Goal: Book appointment/travel/reservation

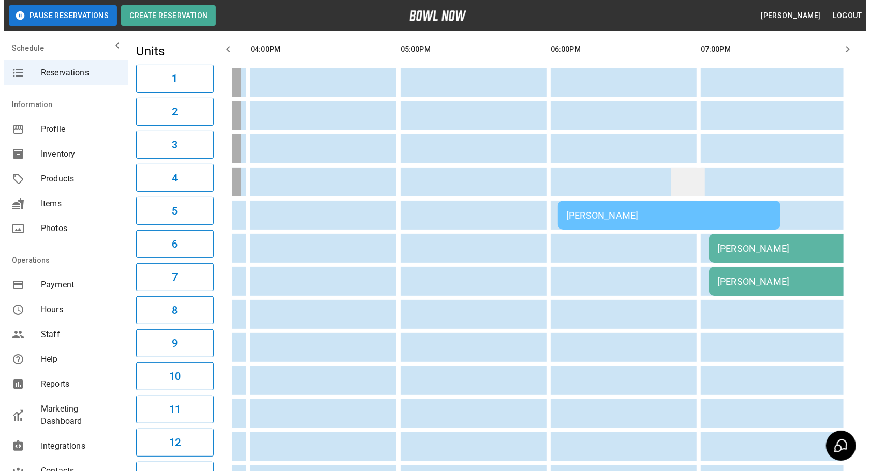
scroll to position [141, 0]
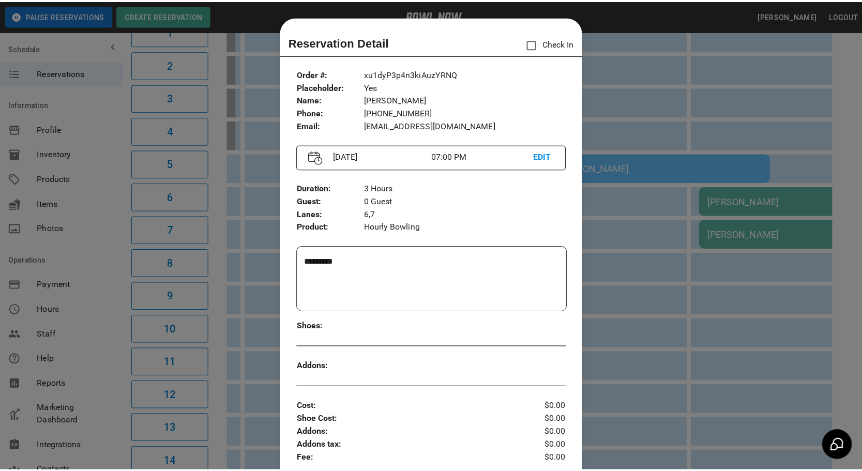
scroll to position [0, 0]
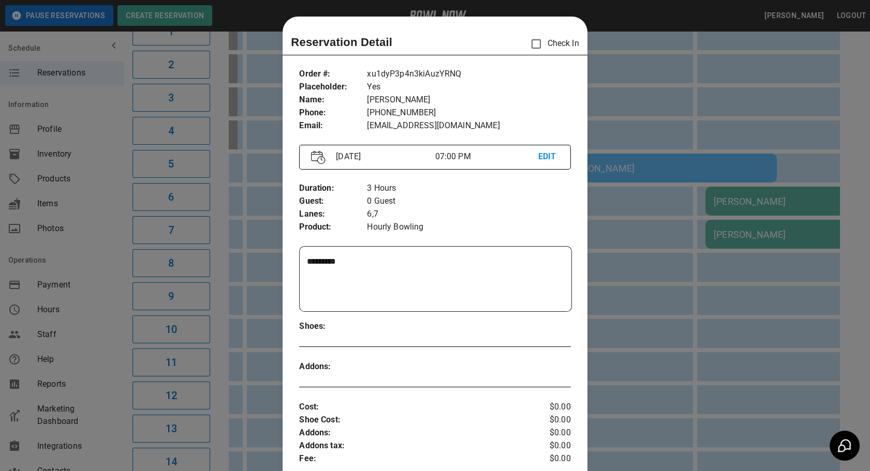
click at [632, 76] on div at bounding box center [435, 235] width 870 height 471
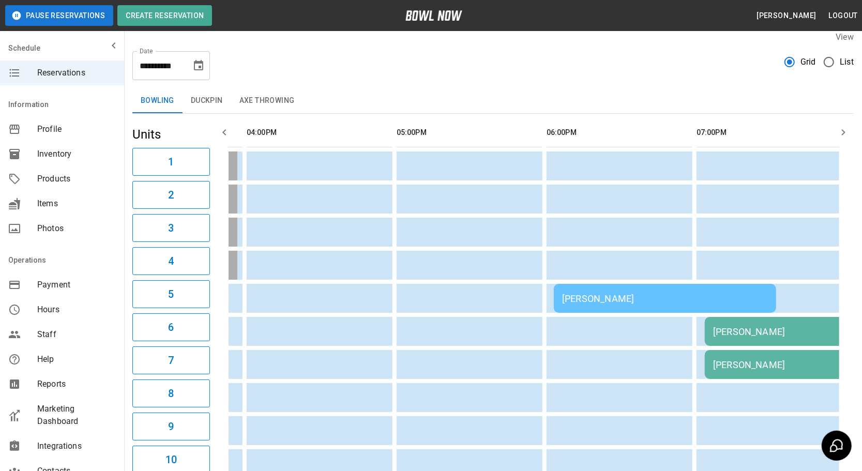
scroll to position [8, 0]
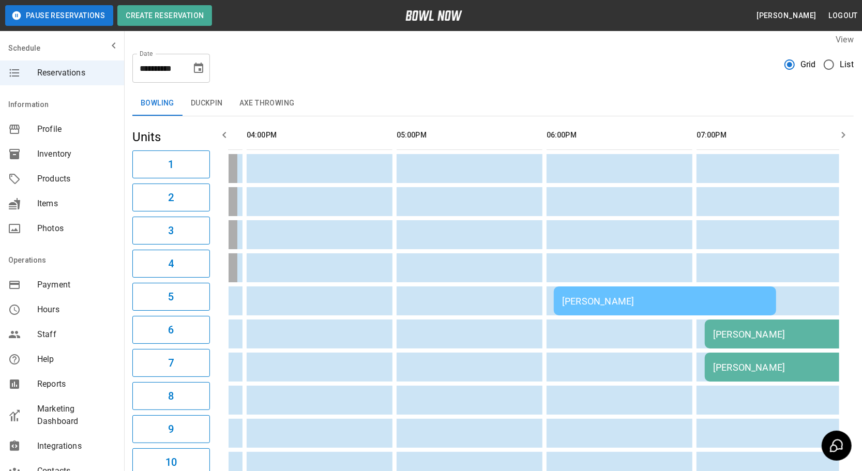
click at [837, 134] on button "button" at bounding box center [843, 135] width 21 height 21
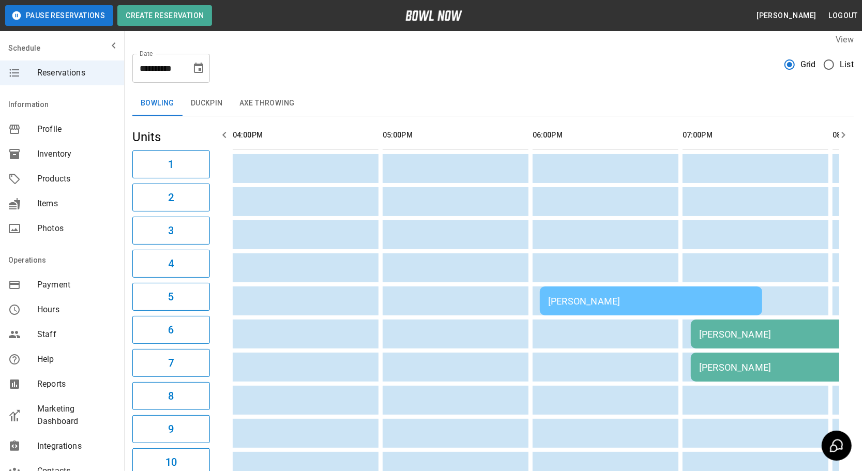
click at [839, 129] on icon "button" at bounding box center [844, 135] width 12 height 12
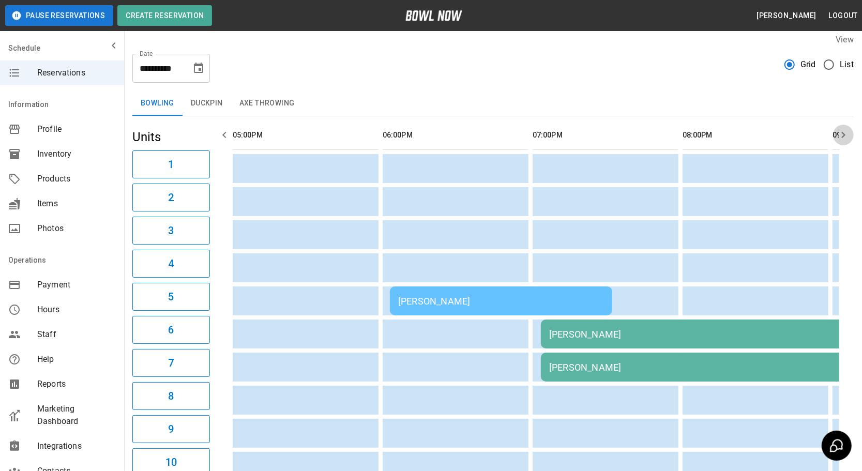
click at [839, 129] on icon "button" at bounding box center [844, 135] width 12 height 12
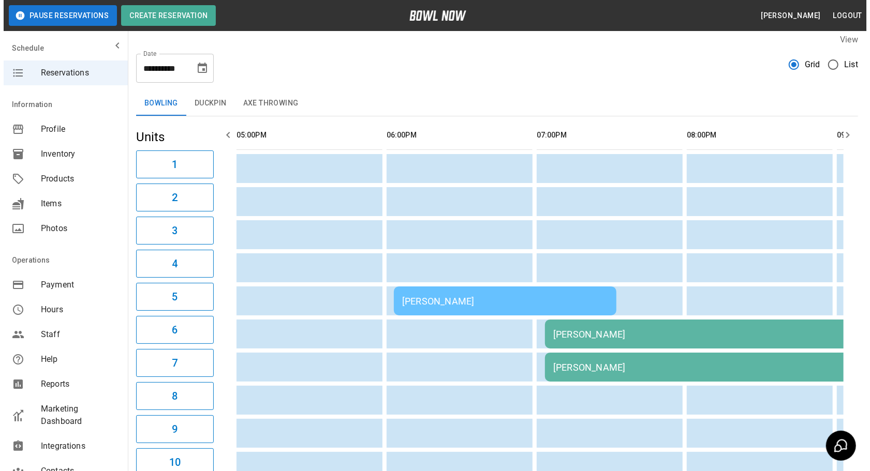
scroll to position [0, 1050]
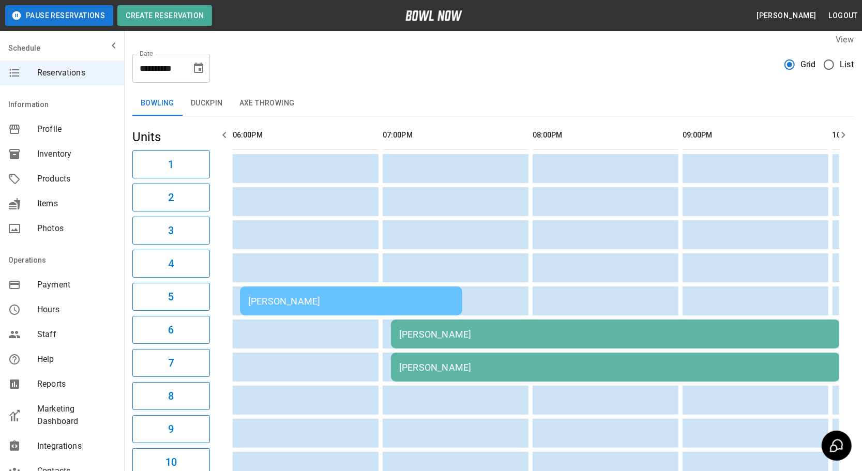
click at [361, 302] on div "[PERSON_NAME]" at bounding box center [351, 301] width 206 height 11
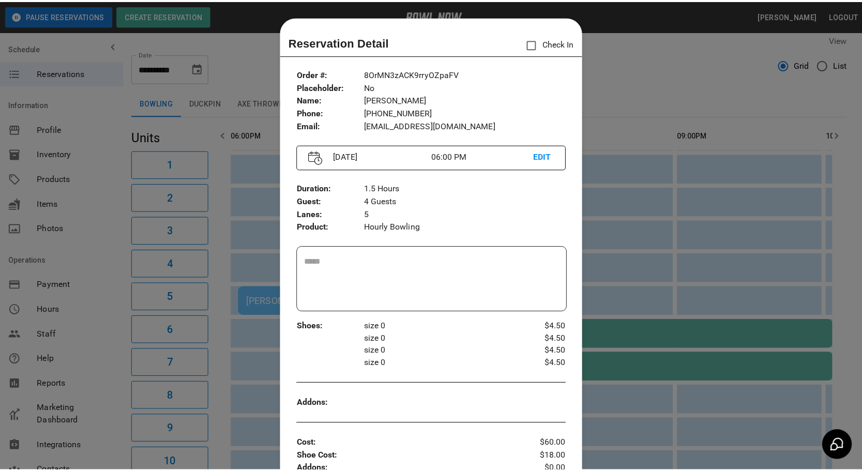
scroll to position [16, 0]
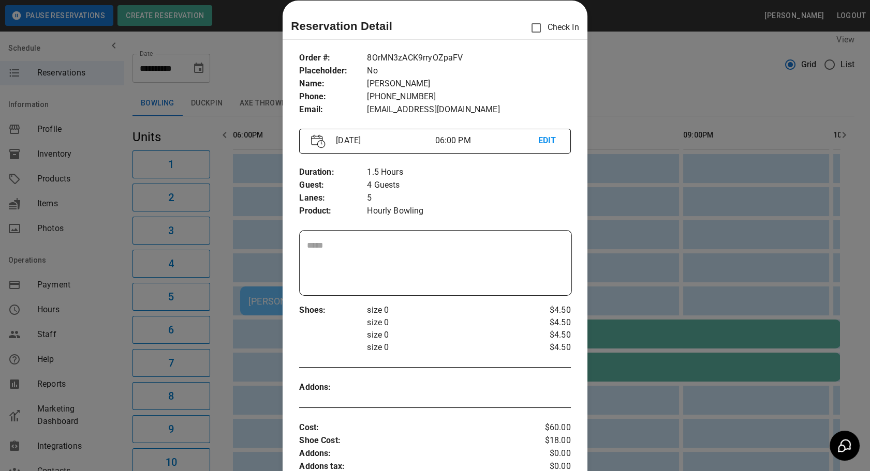
click at [658, 67] on div at bounding box center [435, 235] width 870 height 471
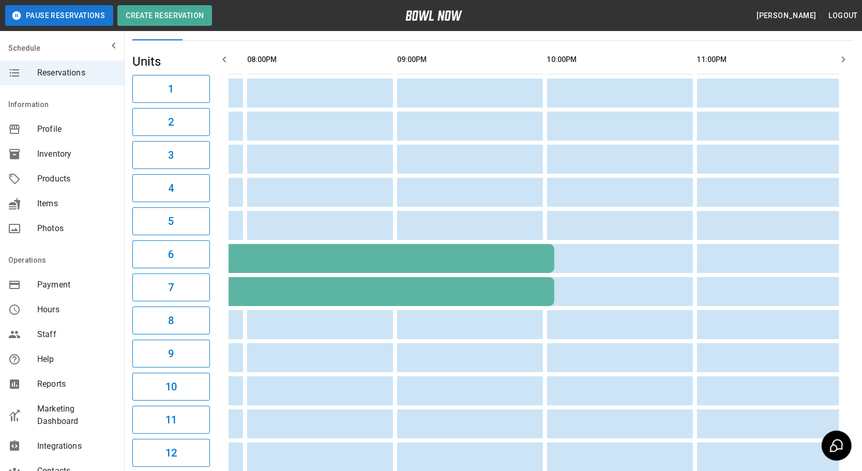
scroll to position [0, 1283]
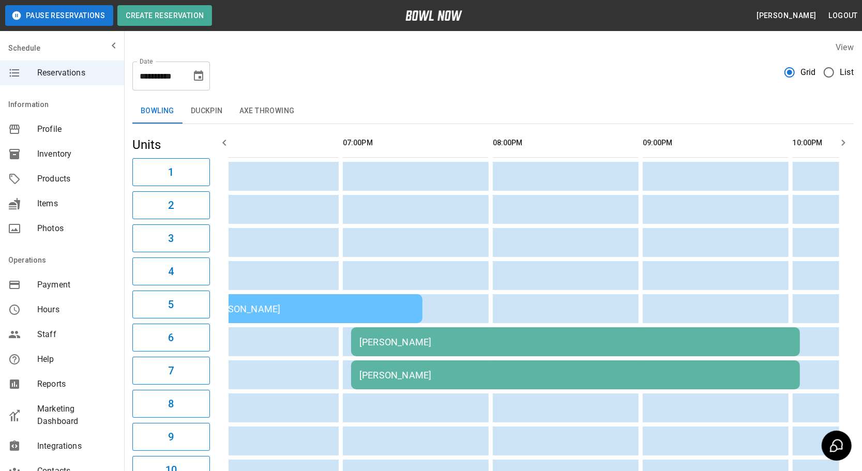
click at [210, 106] on button "Duckpin" at bounding box center [207, 111] width 49 height 25
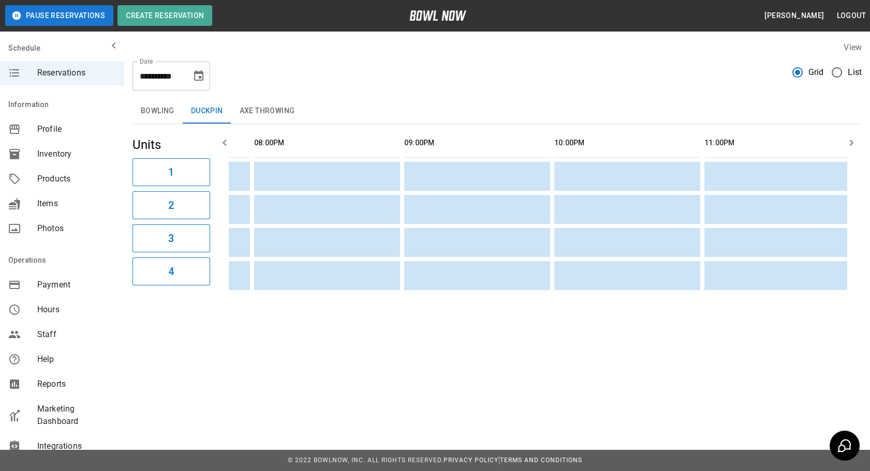
click at [260, 110] on button "Axe Throwing" at bounding box center [267, 111] width 72 height 25
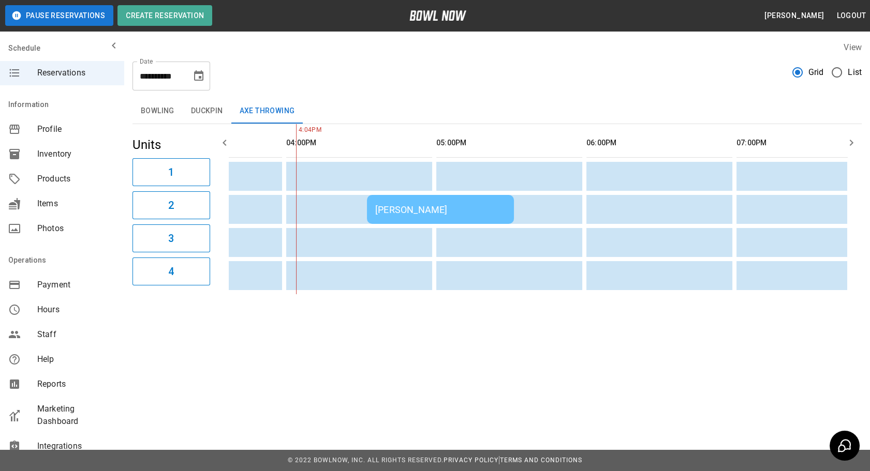
click at [411, 204] on div "[PERSON_NAME]" at bounding box center [440, 209] width 130 height 11
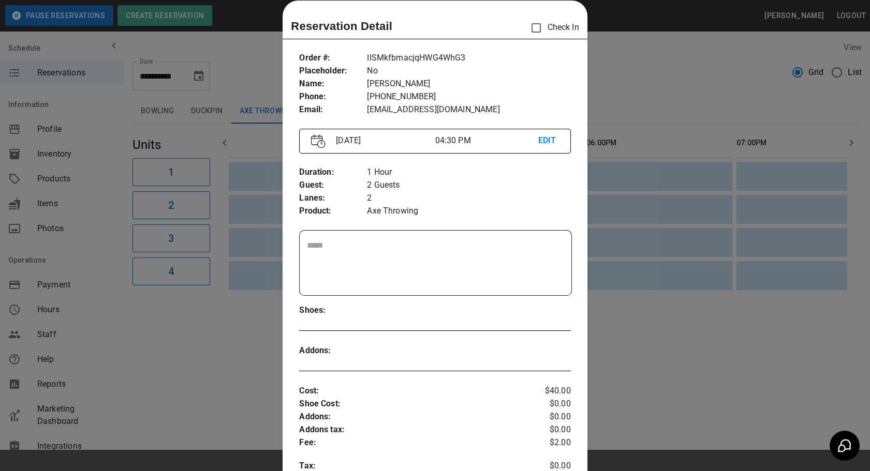
click at [628, 337] on div at bounding box center [435, 235] width 870 height 471
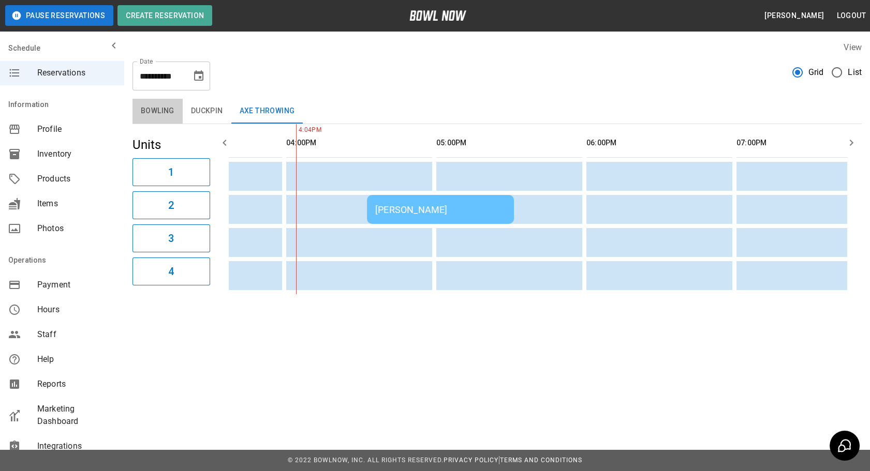
click at [168, 100] on button "Bowling" at bounding box center [157, 111] width 50 height 25
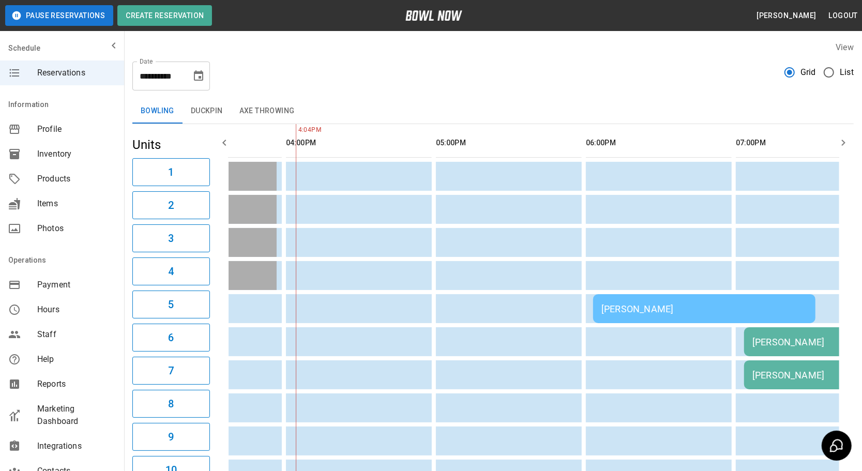
click at [156, 75] on input "**********" at bounding box center [158, 76] width 52 height 29
click at [160, 75] on input "**********" at bounding box center [158, 76] width 52 height 29
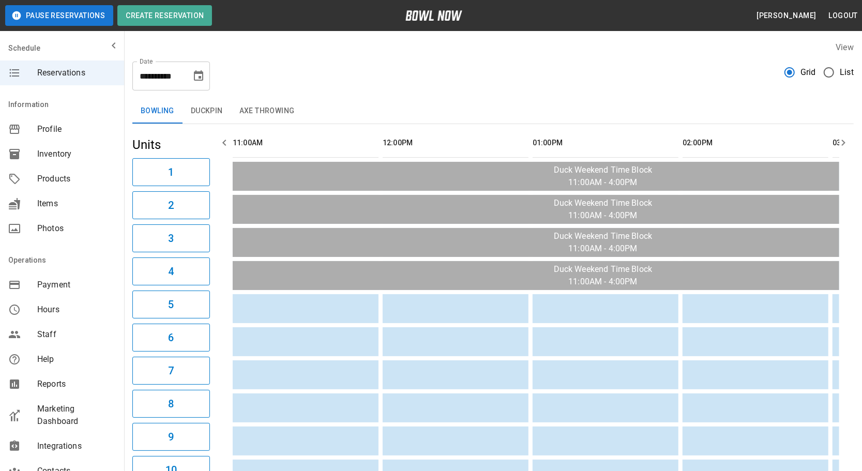
click at [197, 77] on icon "Choose date, selected date is Sep 6, 2025" at bounding box center [198, 76] width 12 height 12
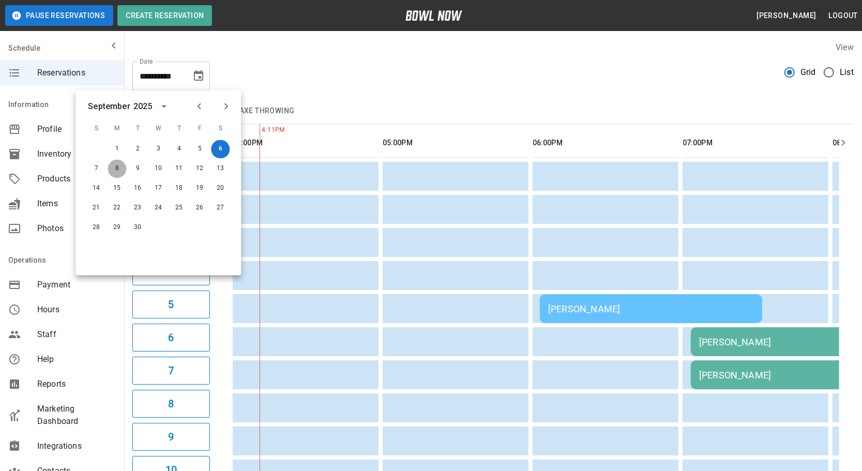
click at [111, 166] on button "8" at bounding box center [117, 169] width 19 height 19
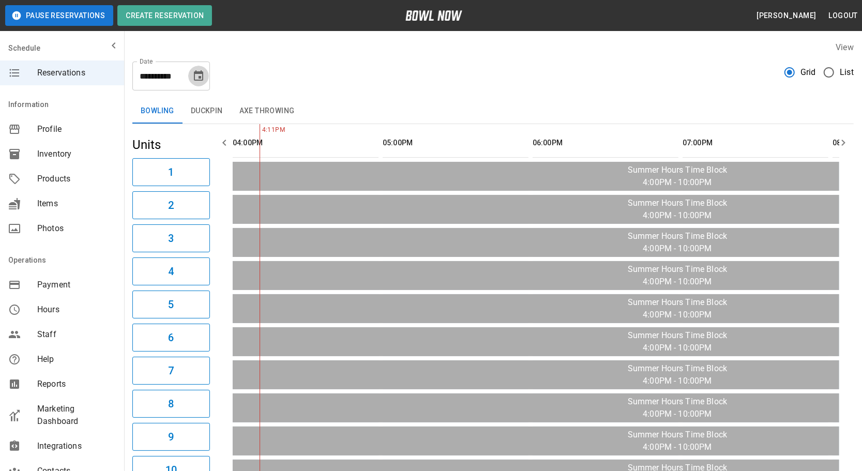
click at [202, 82] on icon "Choose date, selected date is Sep 8, 2025" at bounding box center [198, 76] width 12 height 12
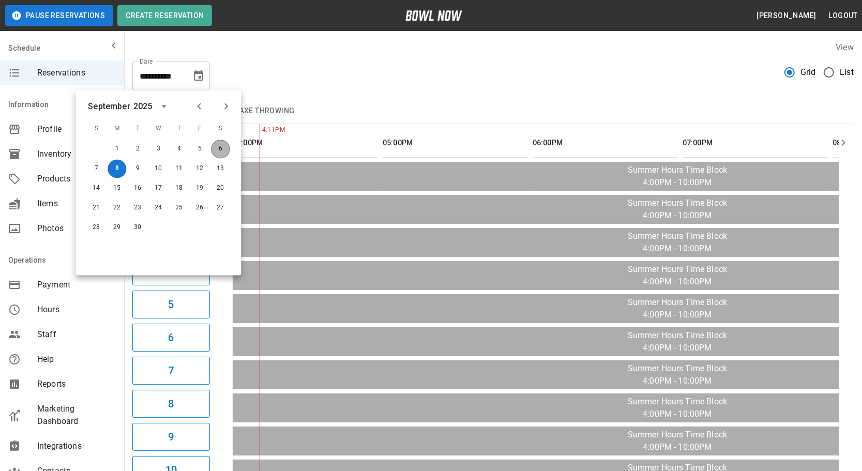
click at [220, 146] on button "6" at bounding box center [220, 149] width 19 height 19
type input "**********"
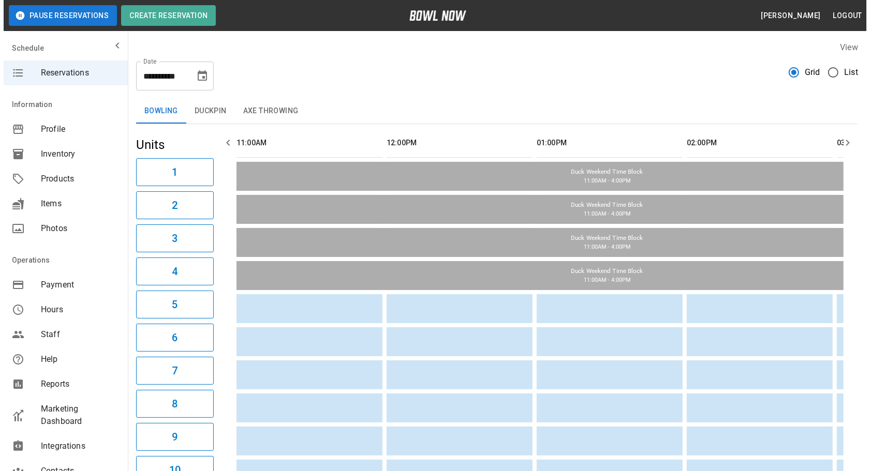
scroll to position [0, 750]
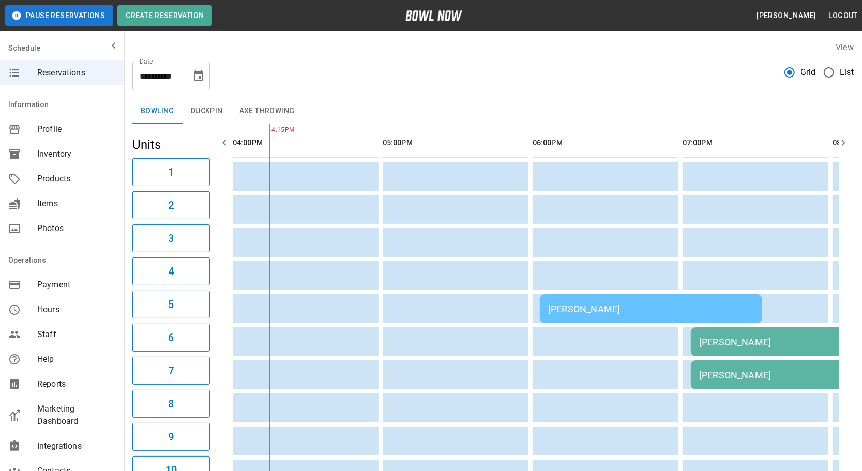
click at [232, 61] on div "**********" at bounding box center [493, 71] width 722 height 37
click at [261, 99] on button "Axe Throwing" at bounding box center [267, 111] width 72 height 25
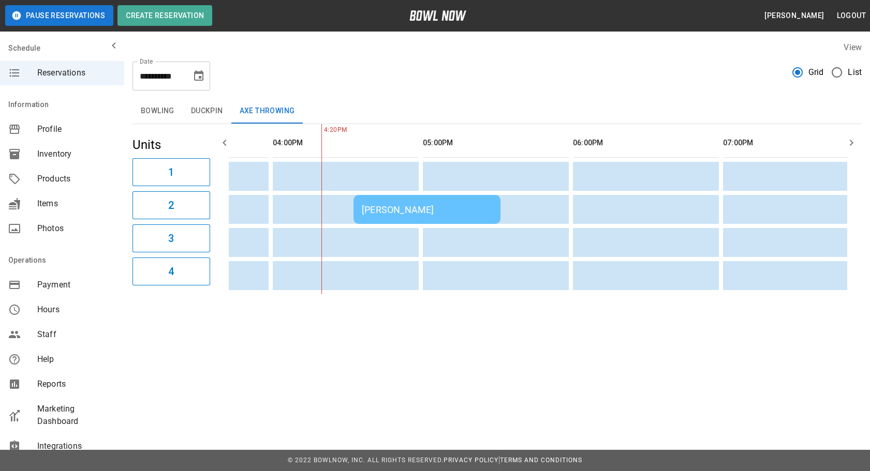
scroll to position [0, 697]
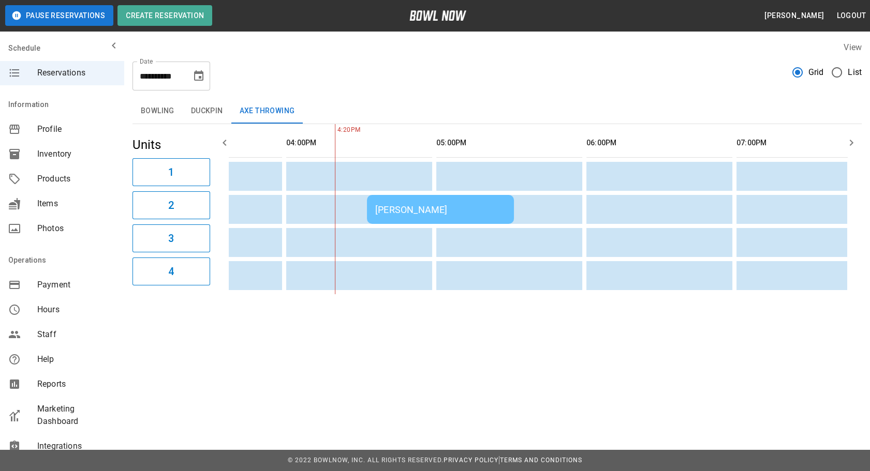
click at [422, 211] on div "[PERSON_NAME]" at bounding box center [440, 209] width 130 height 11
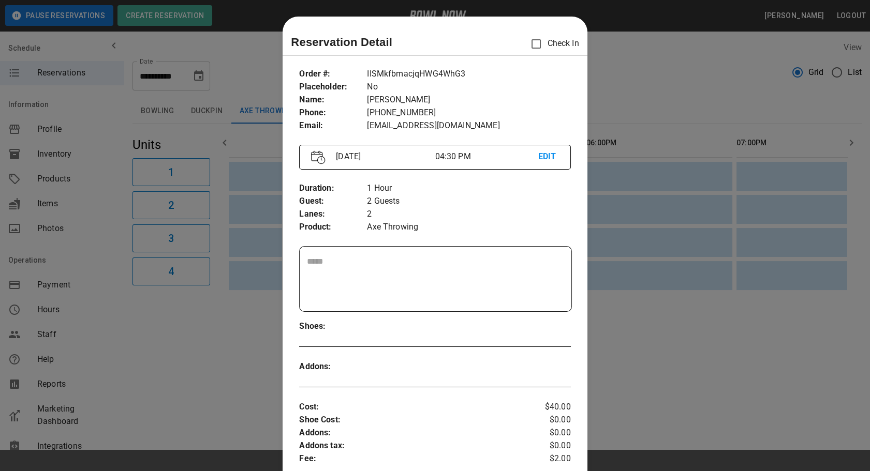
scroll to position [16, 0]
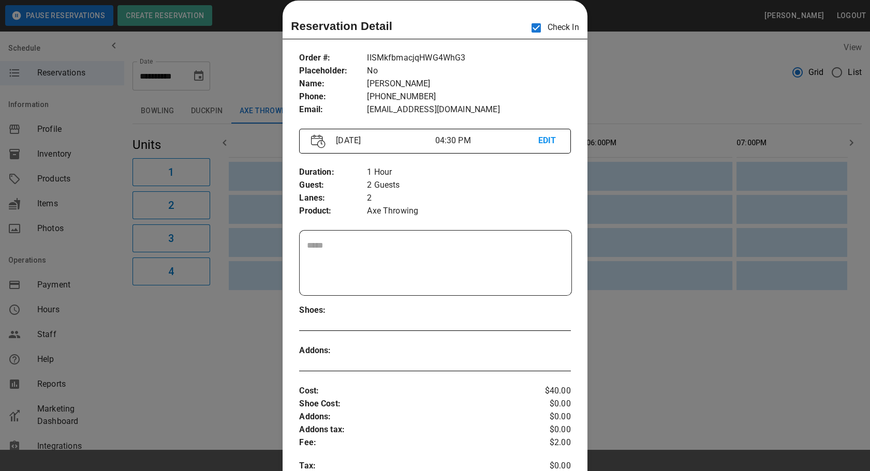
click at [187, 367] on div at bounding box center [435, 235] width 870 height 471
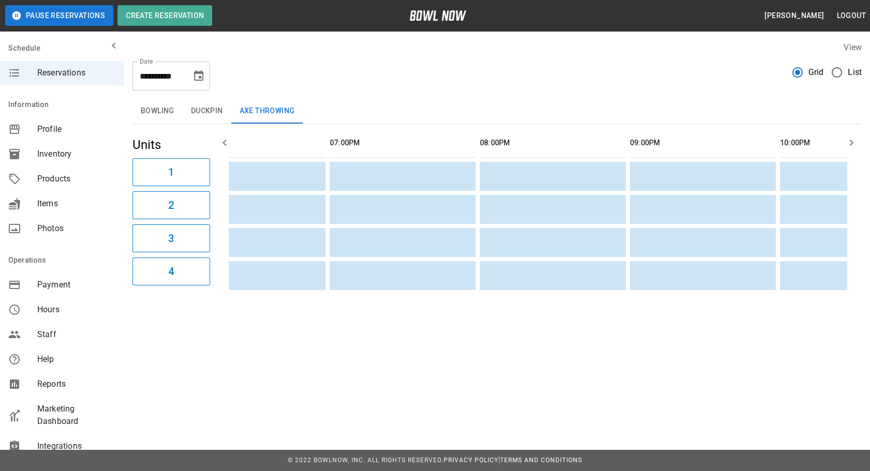
scroll to position [0, 1303]
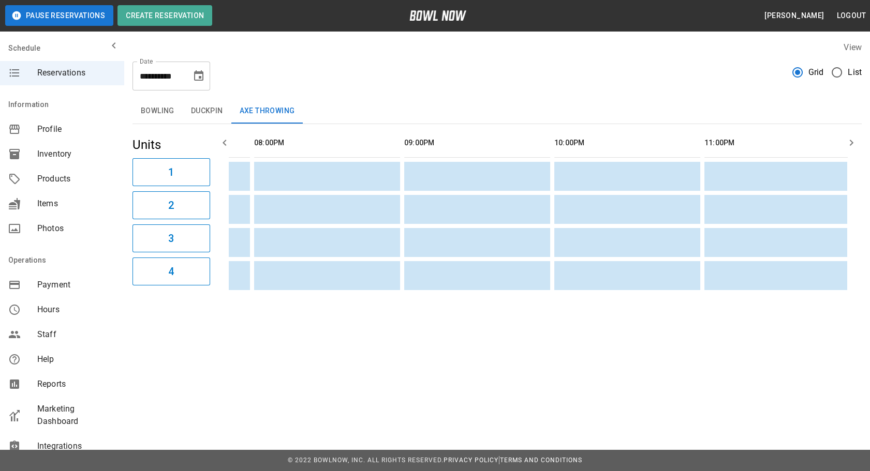
click at [191, 105] on button "Duckpin" at bounding box center [207, 111] width 49 height 25
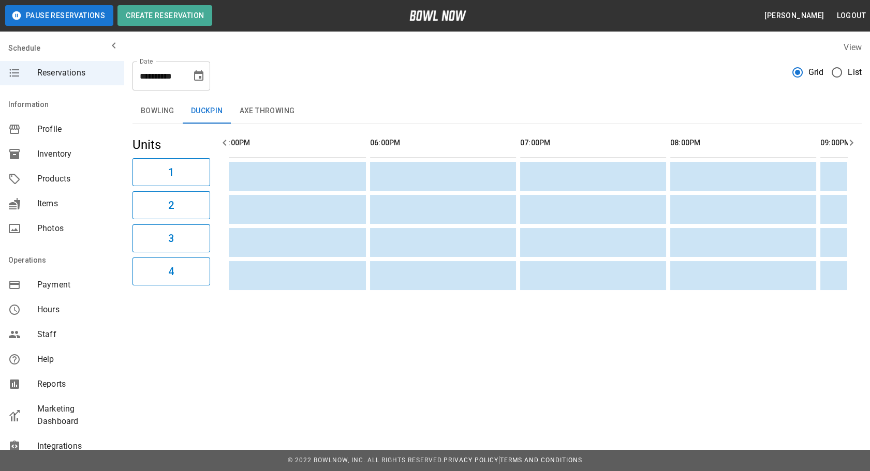
scroll to position [0, 0]
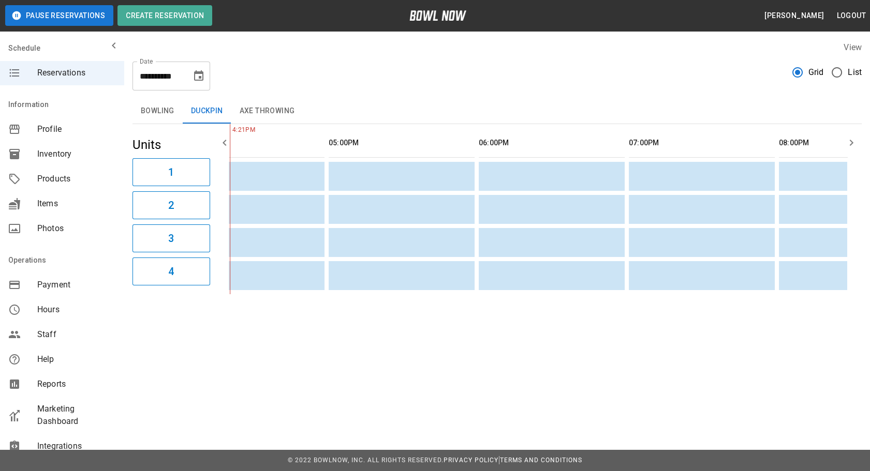
click at [255, 110] on button "Axe Throwing" at bounding box center [267, 111] width 72 height 25
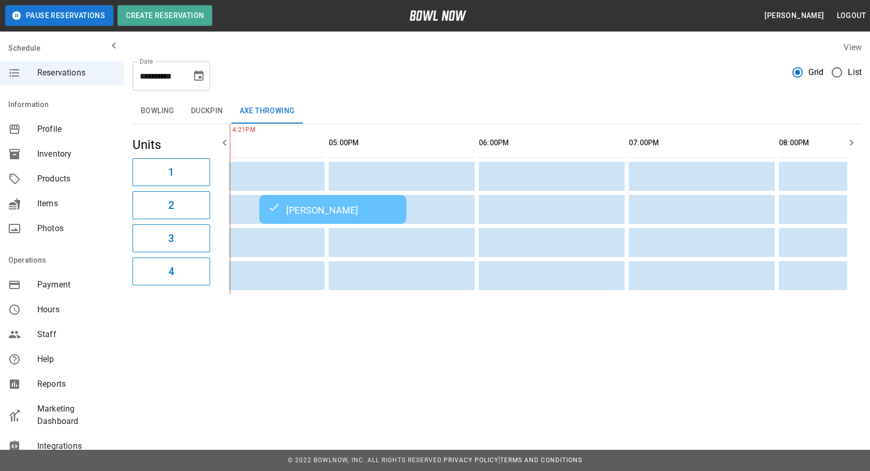
scroll to position [0, 735]
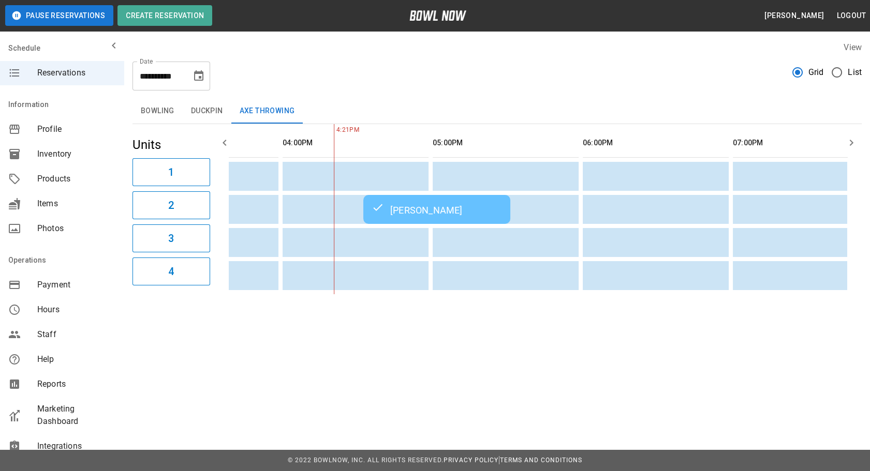
click at [150, 109] on button "Bowling" at bounding box center [157, 111] width 50 height 25
